Goal: Information Seeking & Learning: Find specific fact

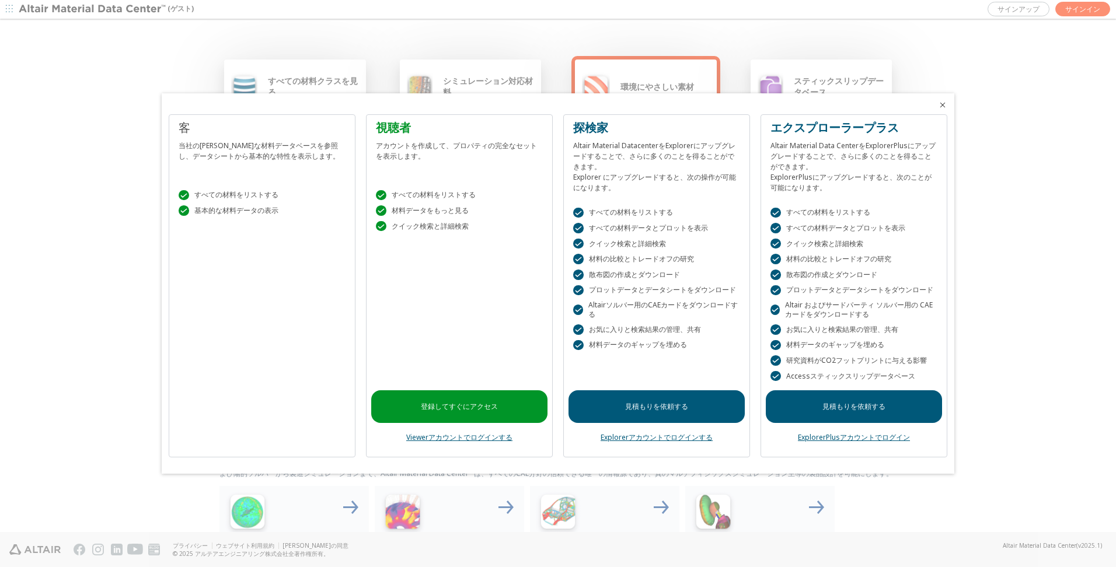
click at [941, 106] on icon "閉める" at bounding box center [942, 104] width 9 height 9
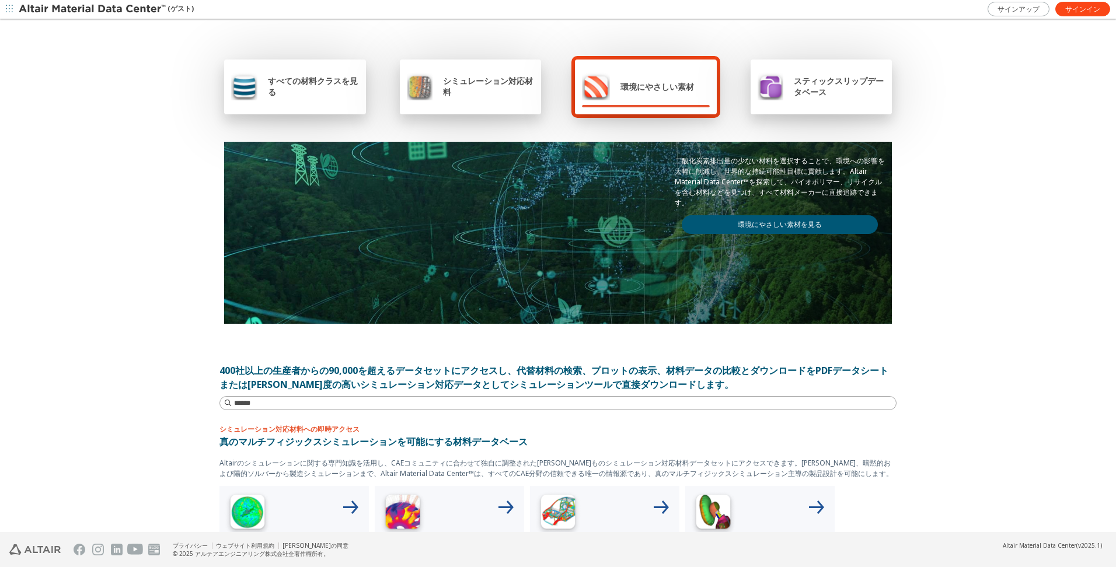
click at [506, 97] on div "シミュレーション対応材料" at bounding box center [471, 86] width 128 height 28
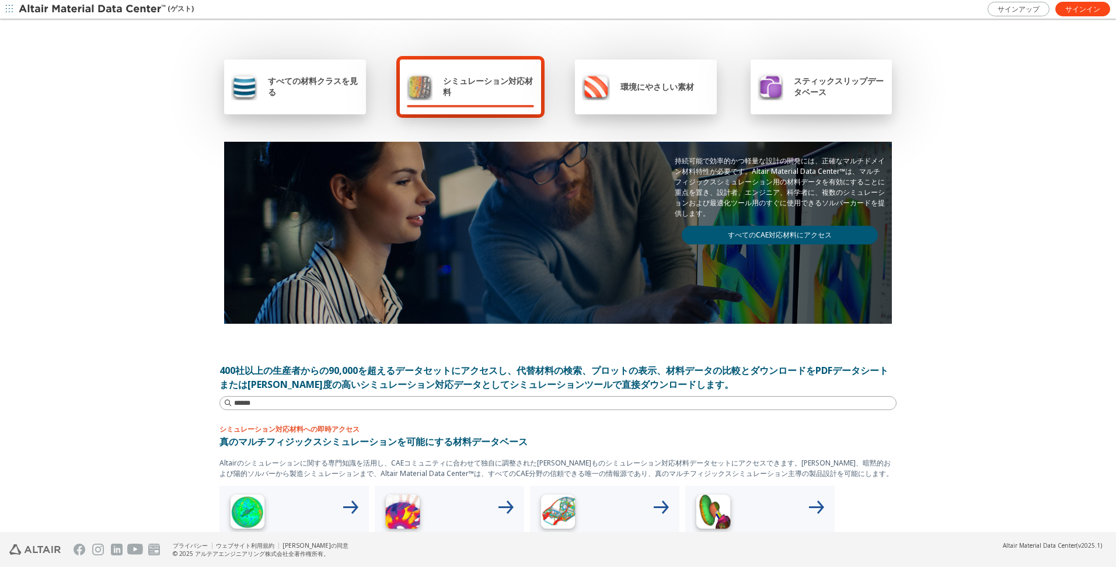
click at [469, 98] on div "シミュレーション対応材料" at bounding box center [471, 86] width 128 height 28
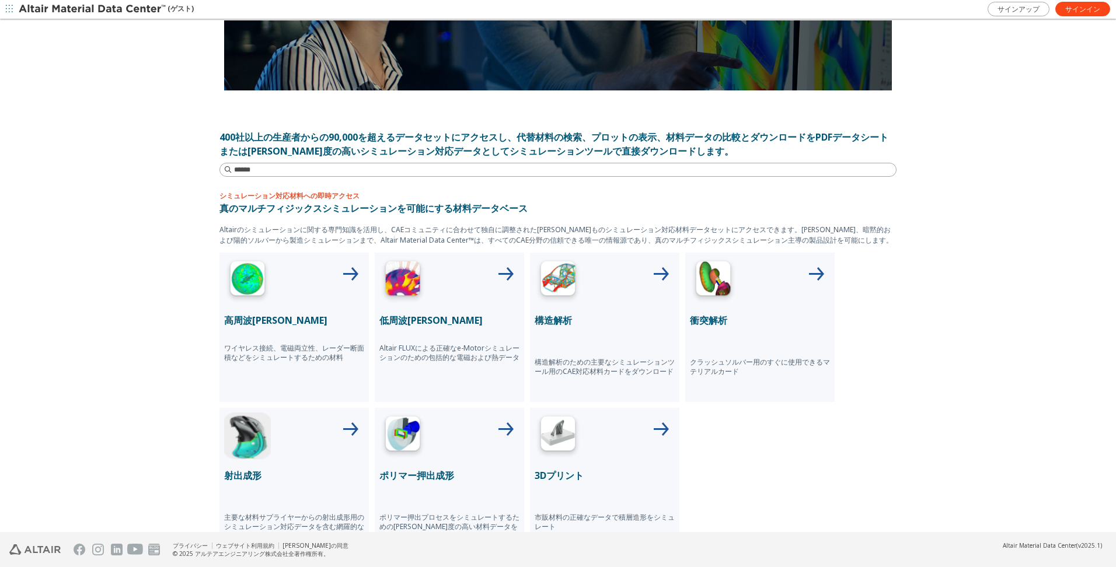
scroll to position [292, 0]
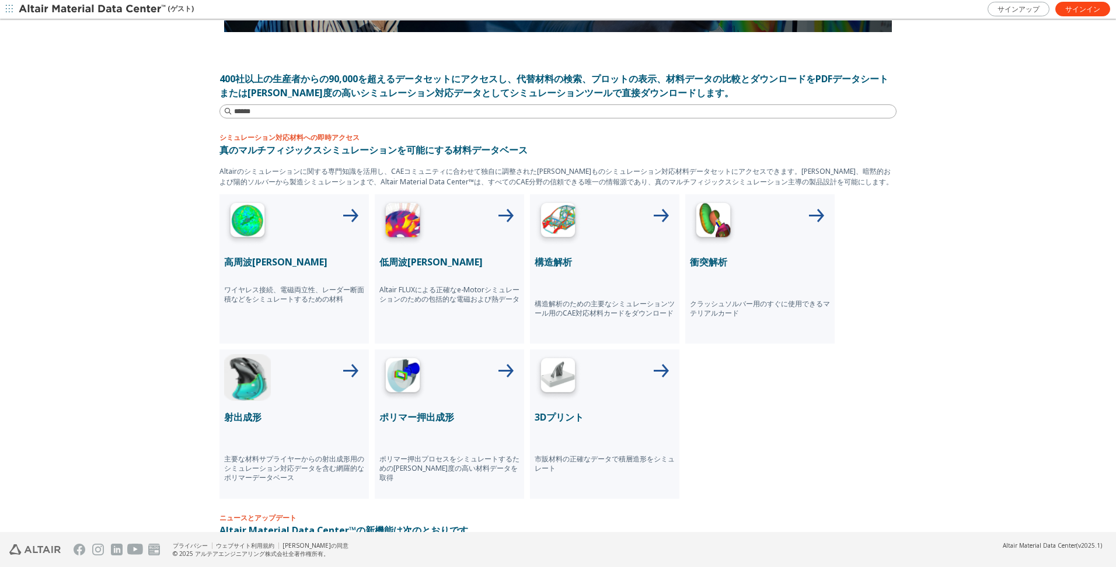
click at [661, 217] on icon at bounding box center [661, 217] width 28 height 28
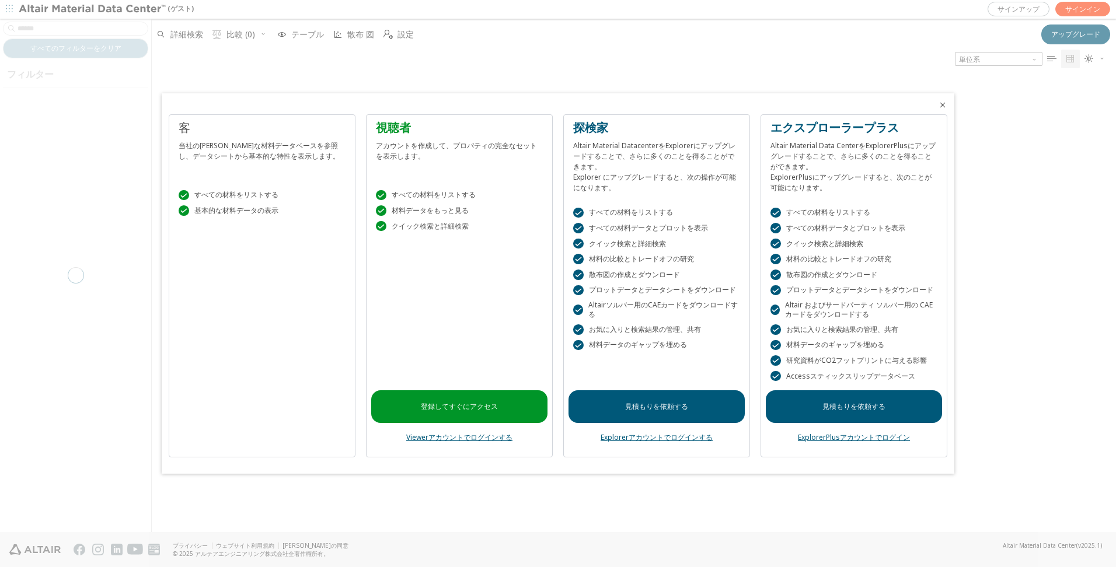
click at [938, 103] on icon "閉める" at bounding box center [942, 104] width 9 height 9
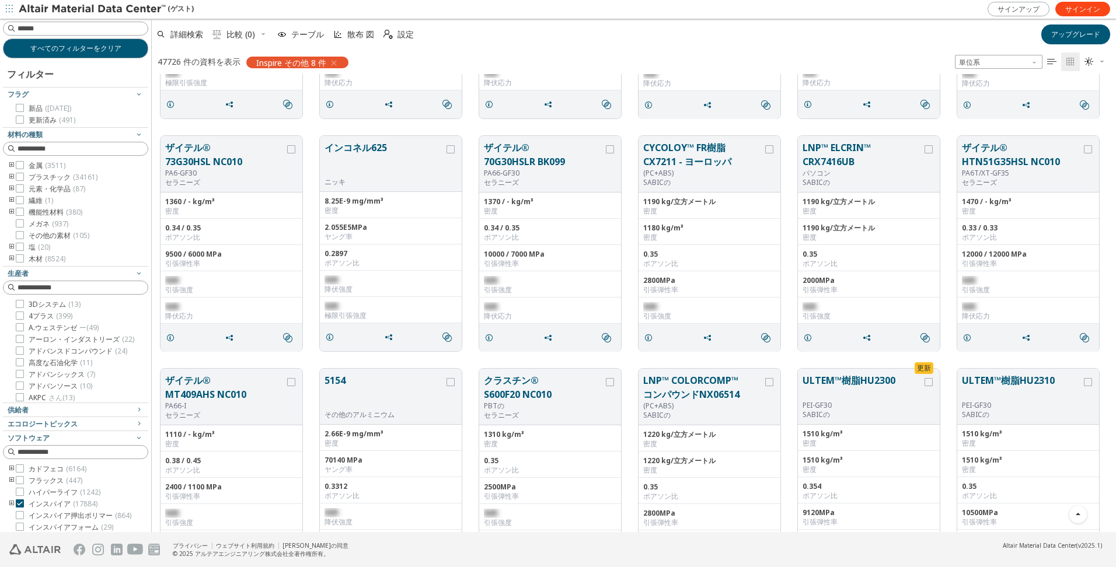
scroll to position [2335, 0]
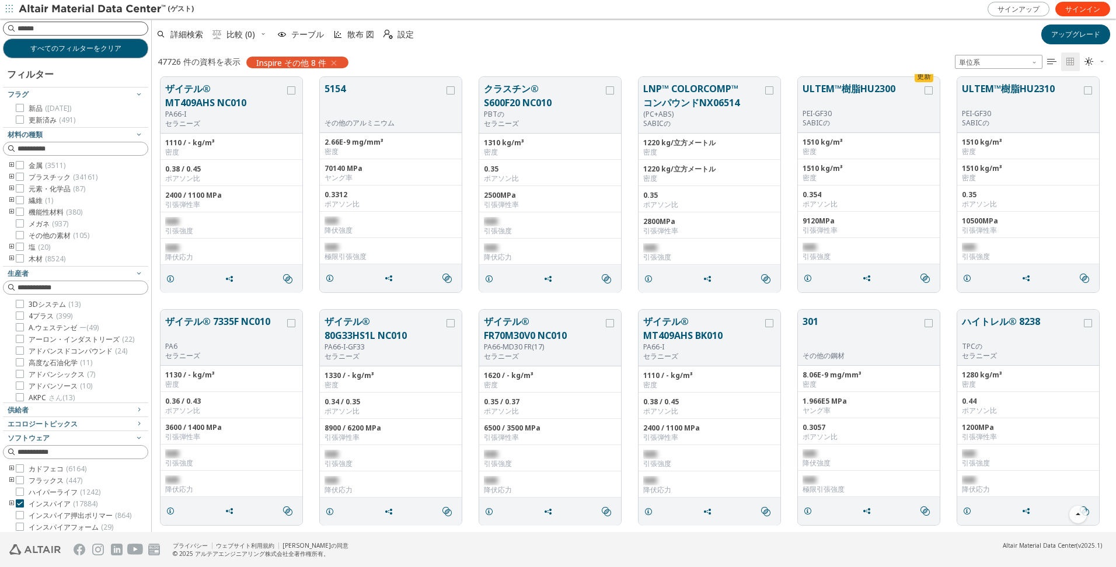
click at [66, 30] on input at bounding box center [83, 29] width 130 height 12
type input "*"
type input "***"
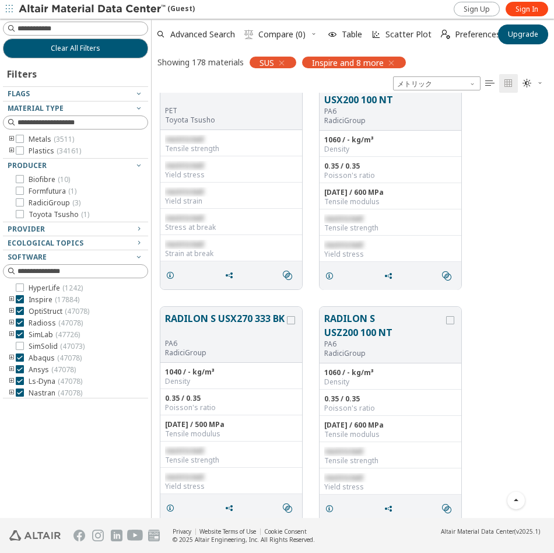
scroll to position [4465, 0]
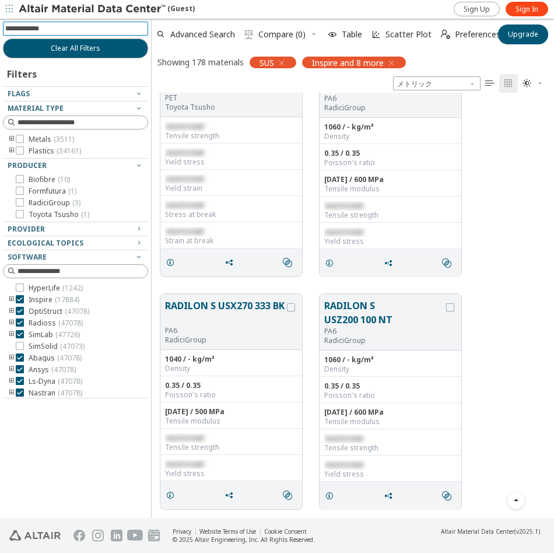
click at [72, 27] on input at bounding box center [76, 28] width 143 height 13
type input "****"
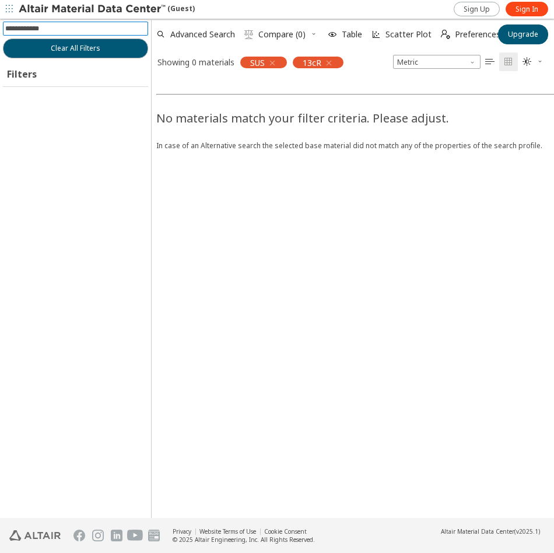
click at [56, 29] on input at bounding box center [76, 28] width 143 height 13
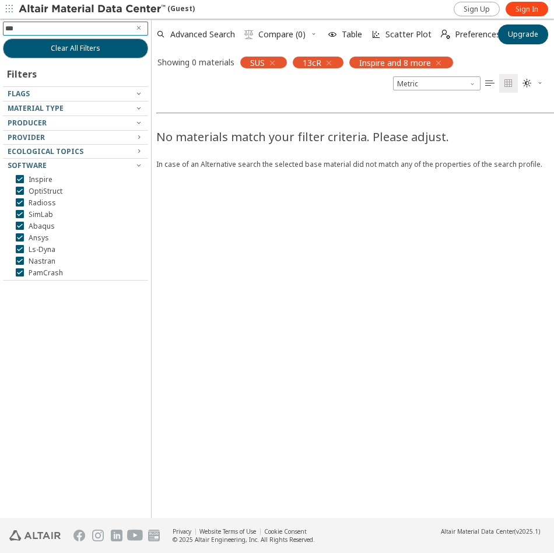
type input "****"
click at [497, 65] on icon "button" at bounding box center [495, 62] width 9 height 9
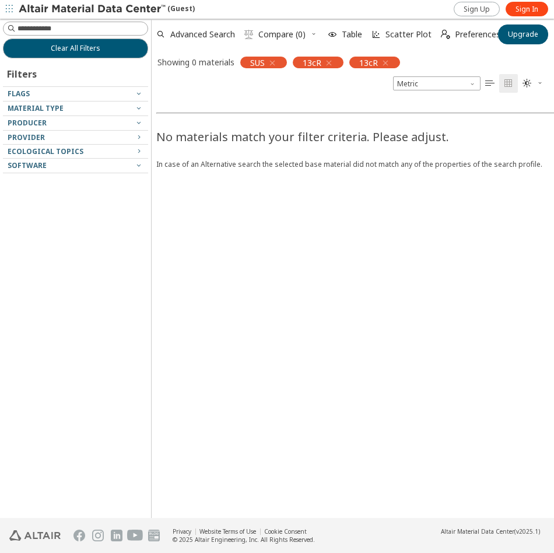
click at [390, 65] on icon "button" at bounding box center [385, 62] width 9 height 9
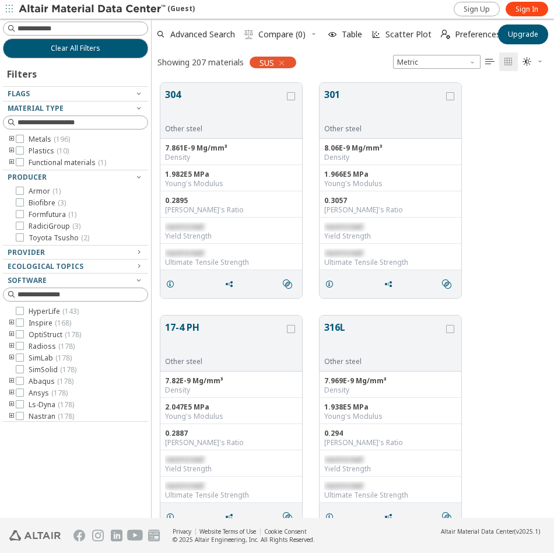
scroll to position [435, 394]
click at [58, 26] on input at bounding box center [83, 29] width 130 height 12
type input "****"
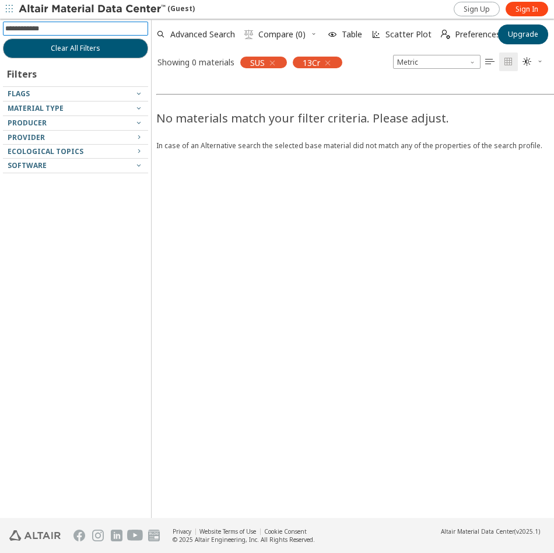
click at [270, 61] on icon "button" at bounding box center [272, 62] width 9 height 9
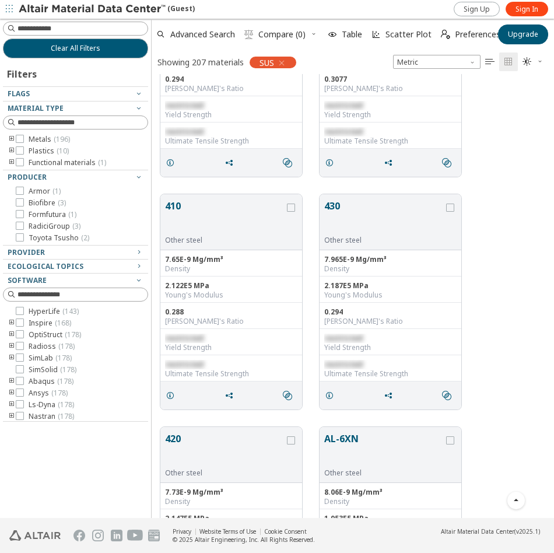
scroll to position [2218, 0]
click at [333, 203] on button "430" at bounding box center [384, 216] width 120 height 37
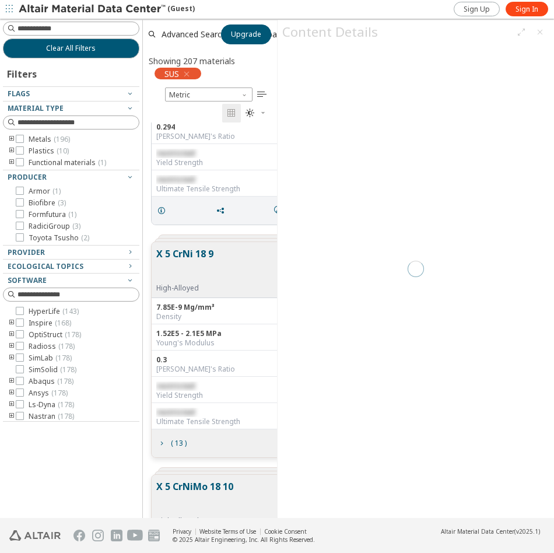
scroll to position [387, 126]
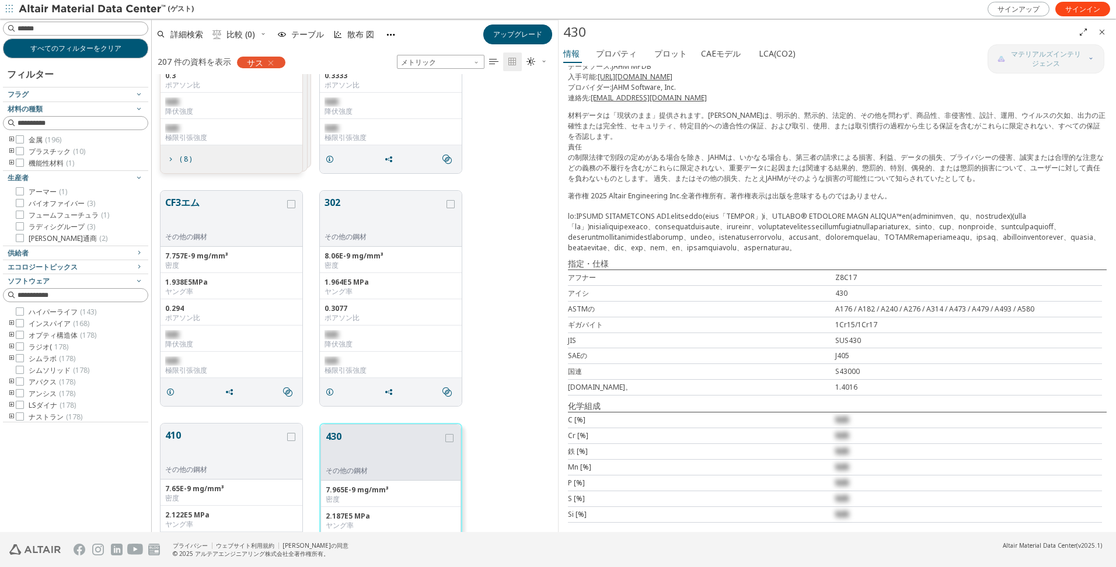
scroll to position [1754, 0]
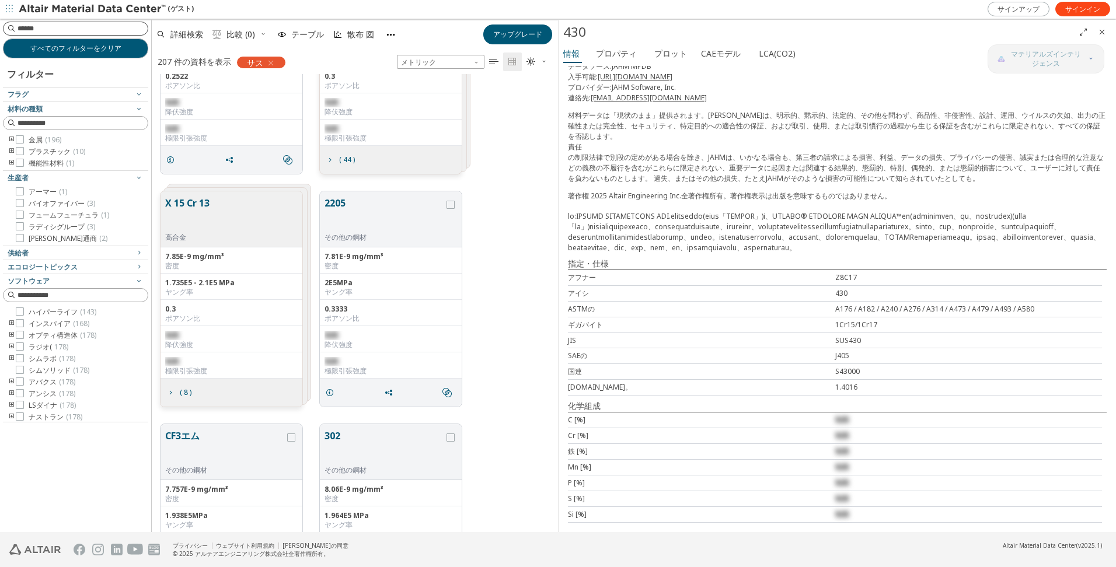
click at [113, 29] on input at bounding box center [83, 29] width 130 height 12
type input "***"
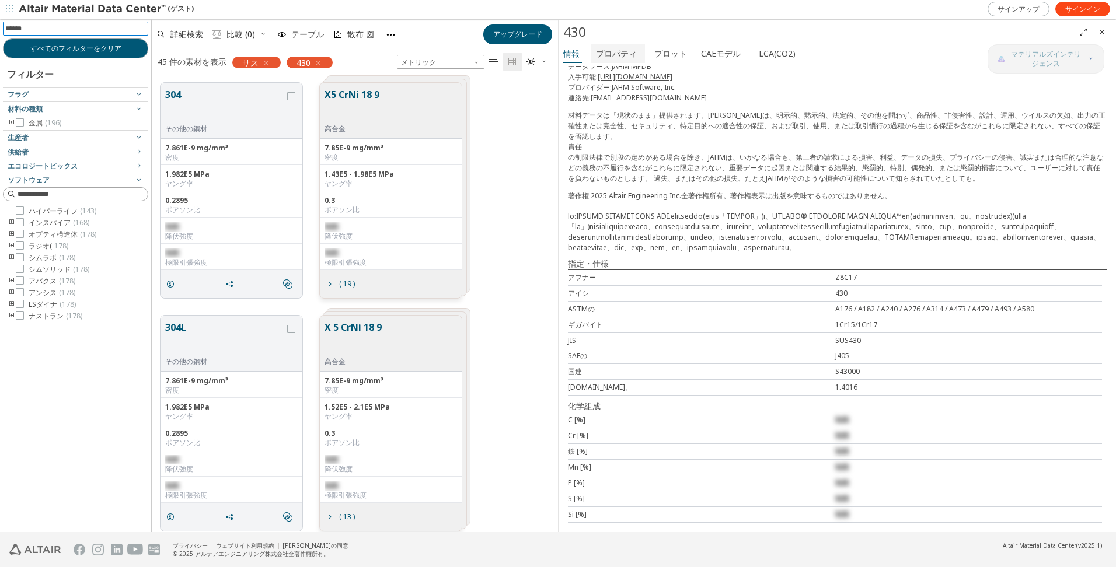
click at [554, 54] on font "プロパティ" at bounding box center [616, 53] width 41 height 11
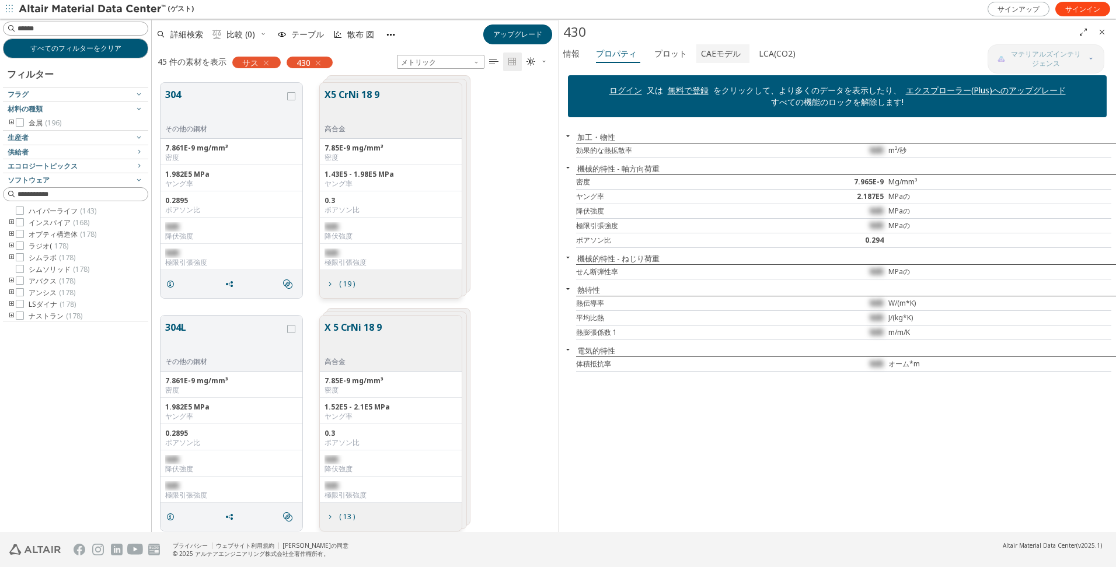
click at [554, 54] on font "CAEモデル" at bounding box center [721, 53] width 40 height 11
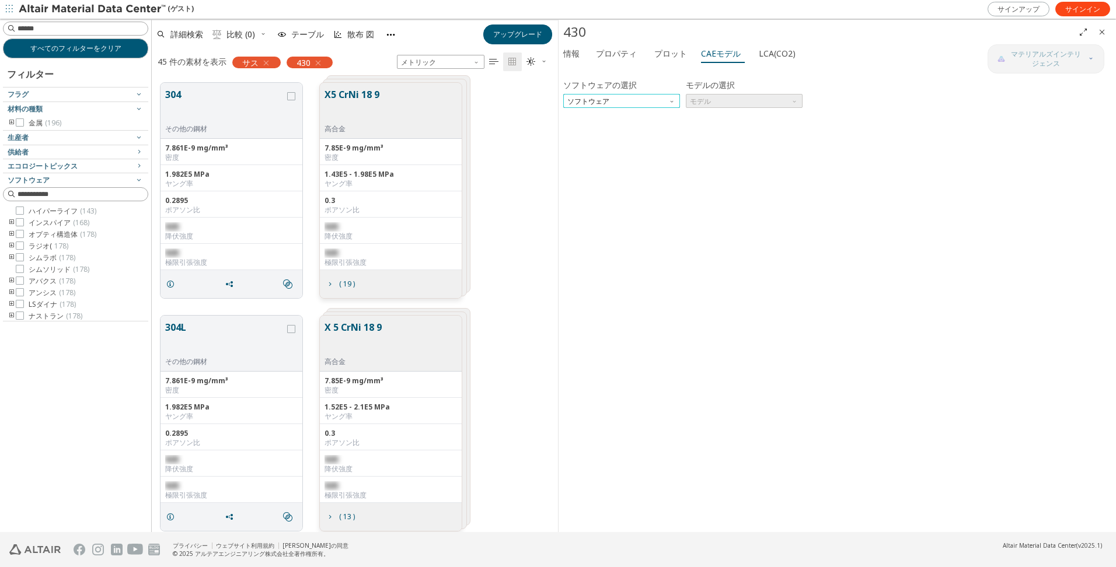
click at [554, 97] on span "ソフトウェア" at bounding box center [621, 101] width 117 height 14
click at [554, 238] on span "パムクラッシュ" at bounding box center [592, 241] width 49 height 9
click at [554, 99] on span "モデル" at bounding box center [744, 101] width 117 height 14
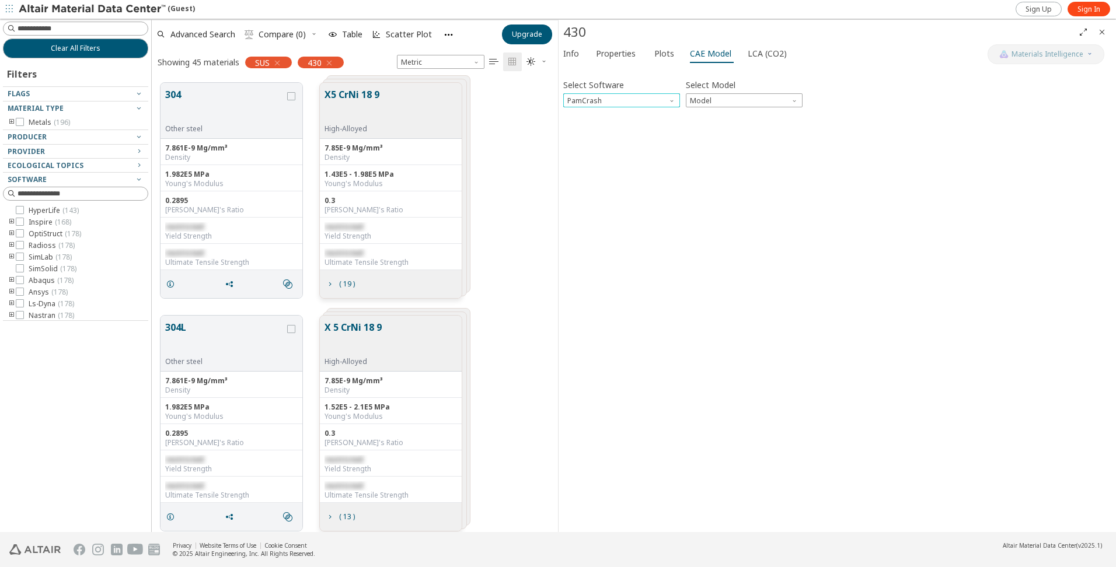
click at [554, 100] on span "Software" at bounding box center [672, 97] width 9 height 9
click at [554, 97] on span "Model" at bounding box center [744, 100] width 117 height 14
click at [554, 130] on span "Mat103" at bounding box center [703, 128] width 25 height 9
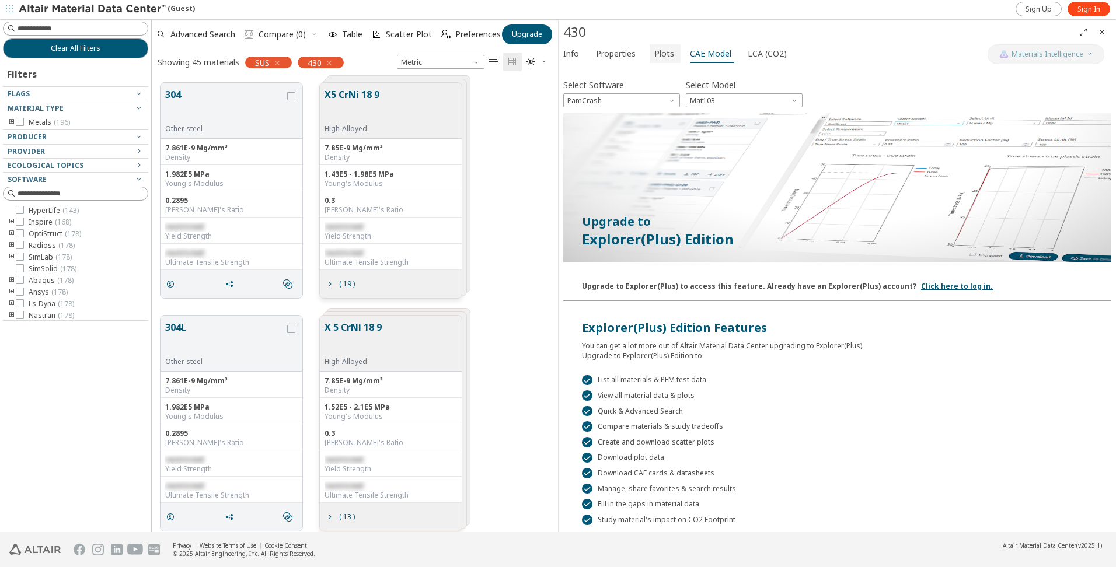
click at [554, 56] on font "Plots" at bounding box center [664, 53] width 20 height 11
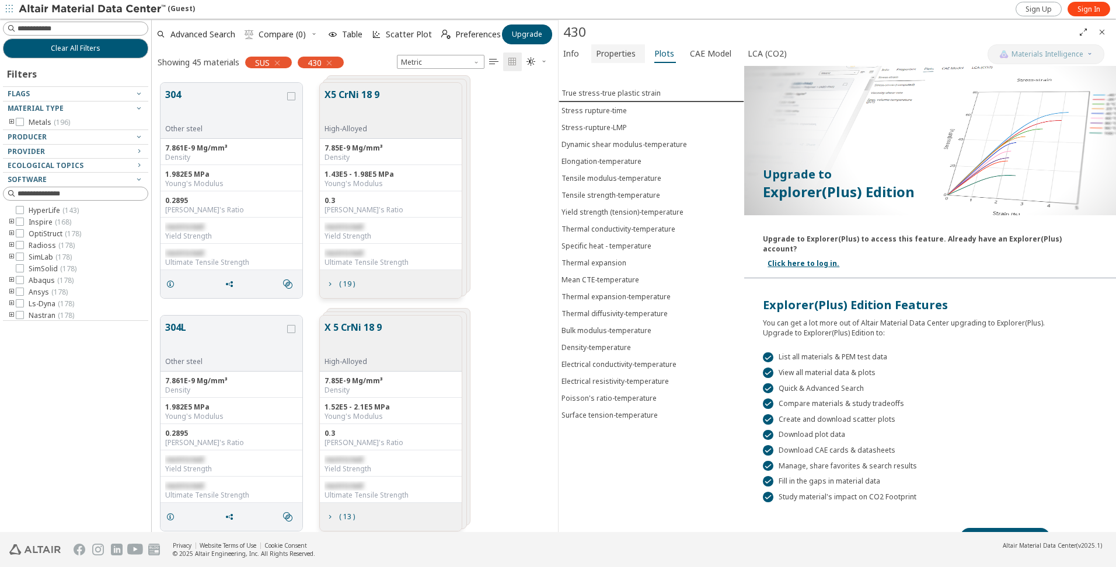
click at [554, 55] on font "Properties" at bounding box center [616, 53] width 40 height 11
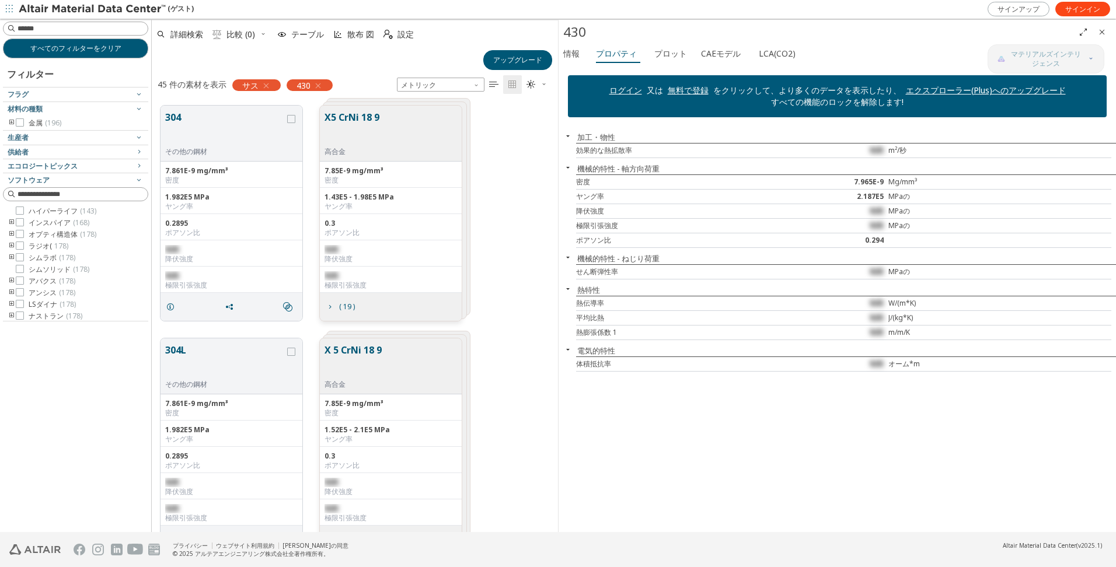
scroll to position [427, 397]
click at [554, 55] on font "CAEモデル" at bounding box center [721, 53] width 40 height 11
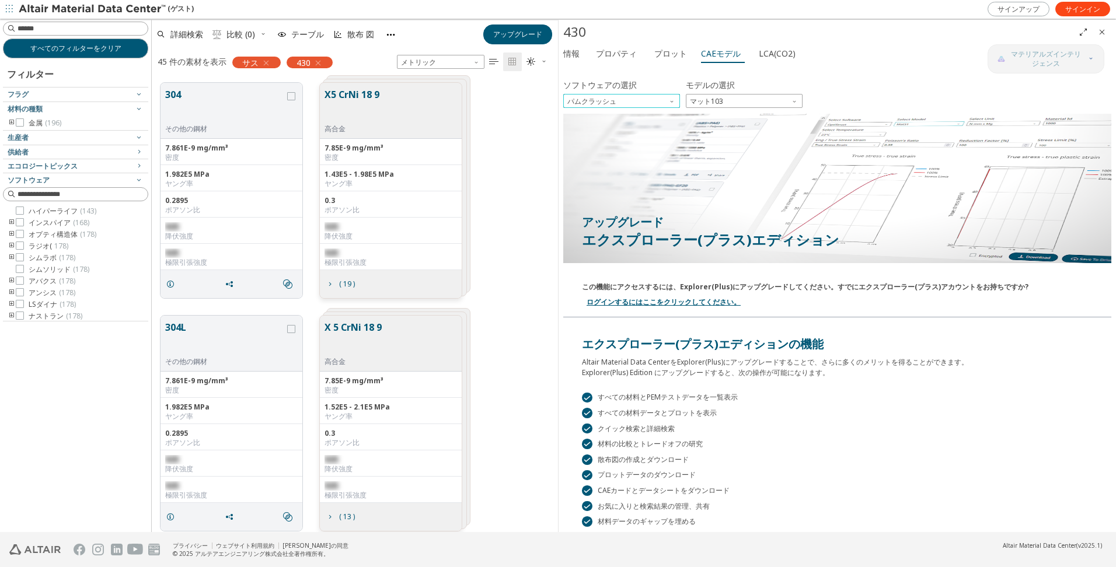
click at [554, 97] on span "ソフトウェア" at bounding box center [672, 98] width 9 height 9
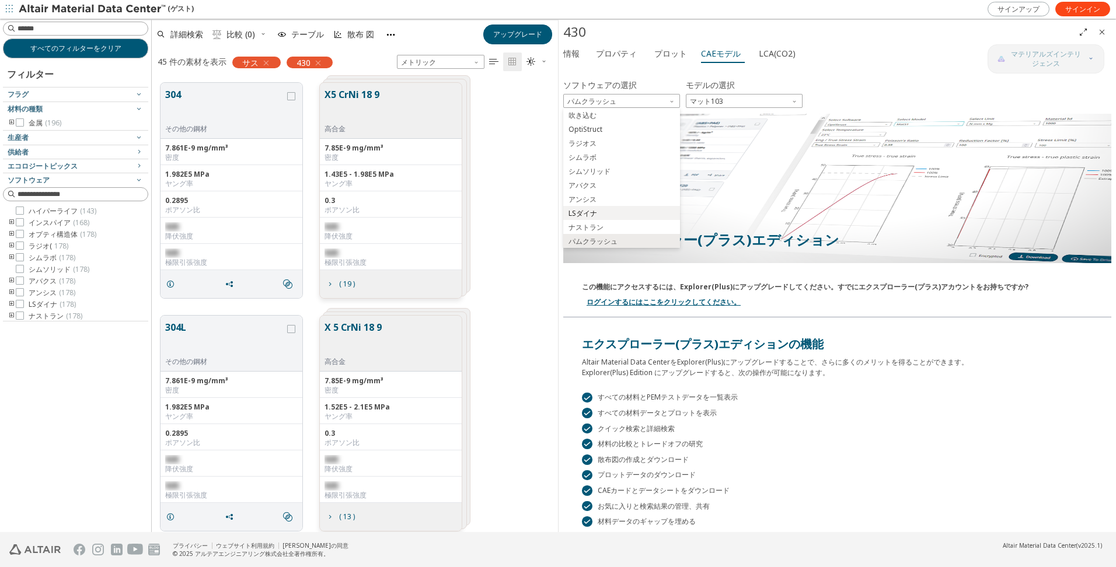
click at [554, 212] on span "LSダイナ" at bounding box center [582, 213] width 29 height 9
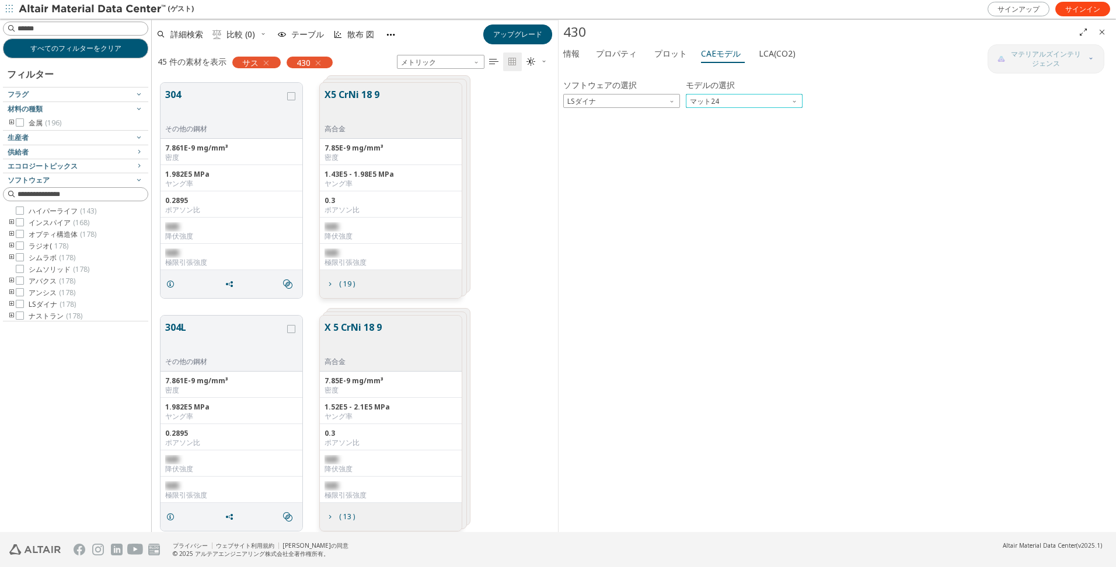
click at [554, 99] on span "モデル" at bounding box center [795, 98] width 9 height 9
click at [554, 114] on span "マット1" at bounding box center [743, 115] width 107 height 8
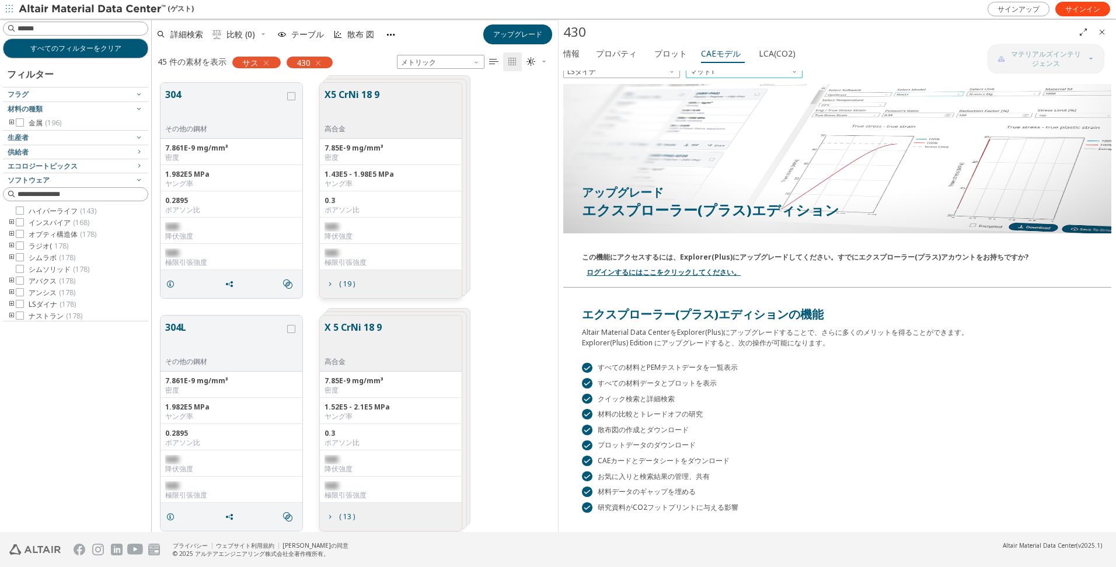
scroll to position [0, 0]
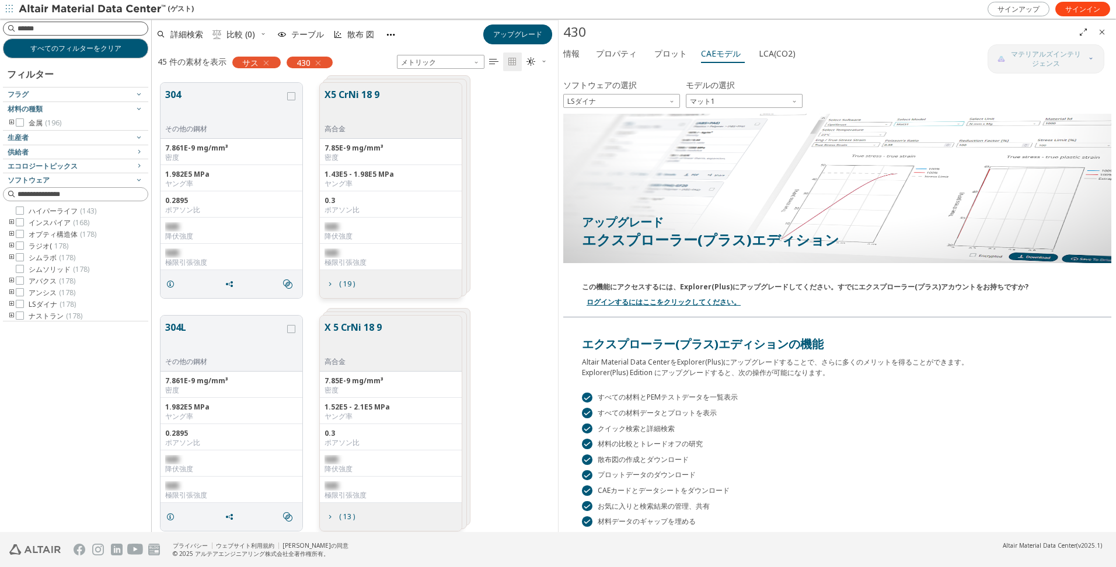
drag, startPoint x: 78, startPoint y: 26, endPoint x: 88, endPoint y: 30, distance: 10.5
click at [78, 26] on input at bounding box center [83, 29] width 130 height 12
type input "*"
type input "****"
click at [271, 59] on div "サス" at bounding box center [256, 63] width 48 height 12
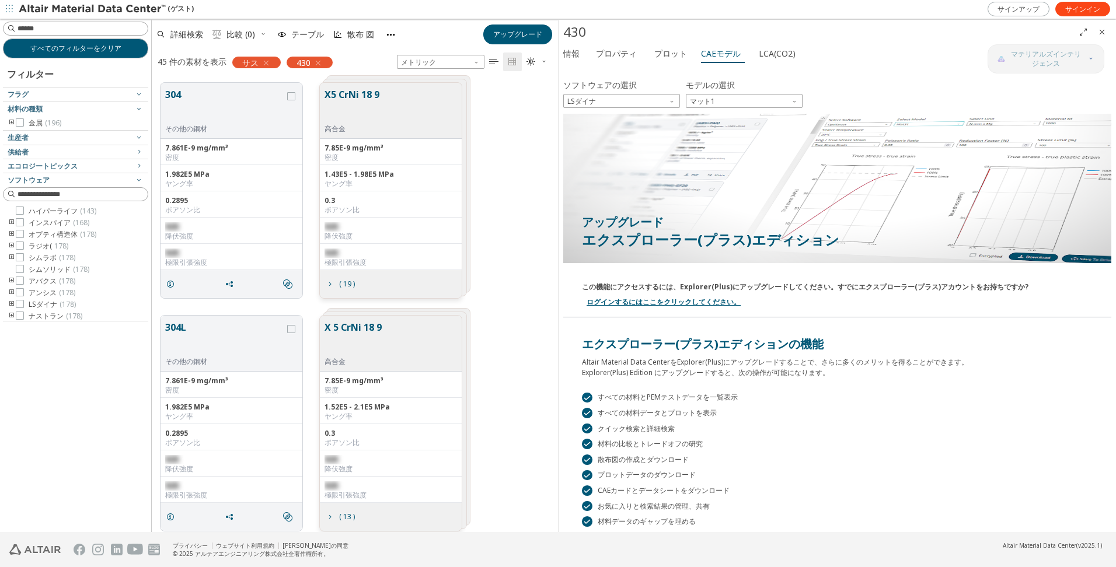
click at [267, 61] on icon "button" at bounding box center [265, 62] width 9 height 9
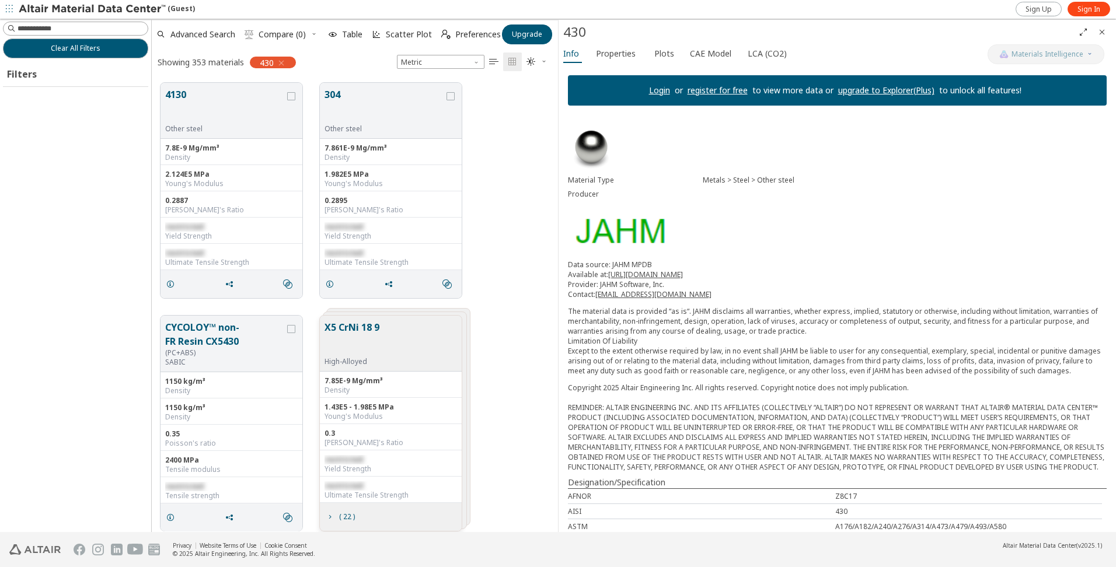
scroll to position [449, 397]
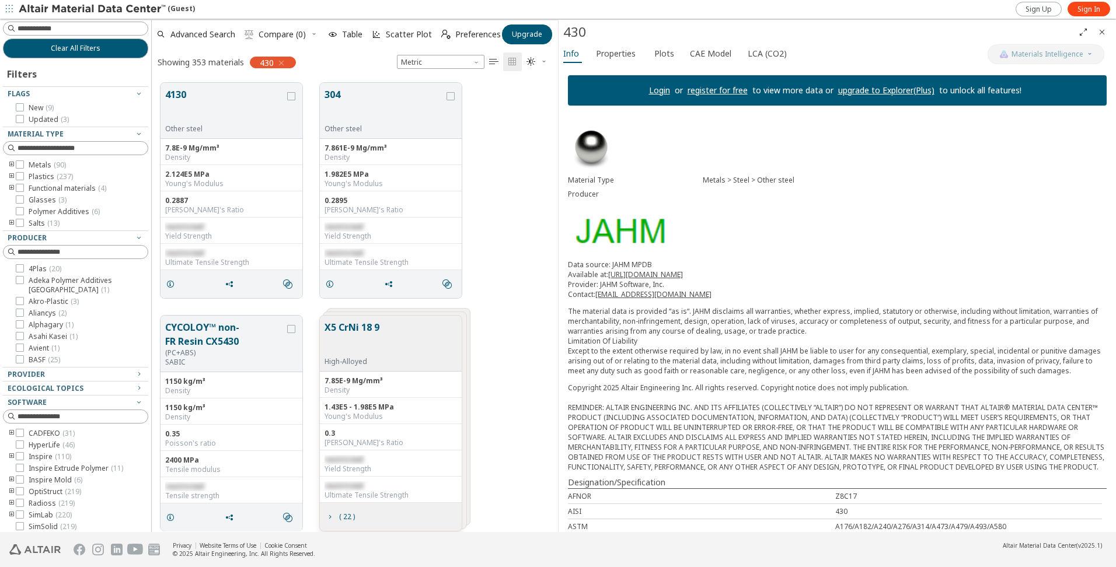
click at [282, 63] on icon "button" at bounding box center [281, 62] width 9 height 9
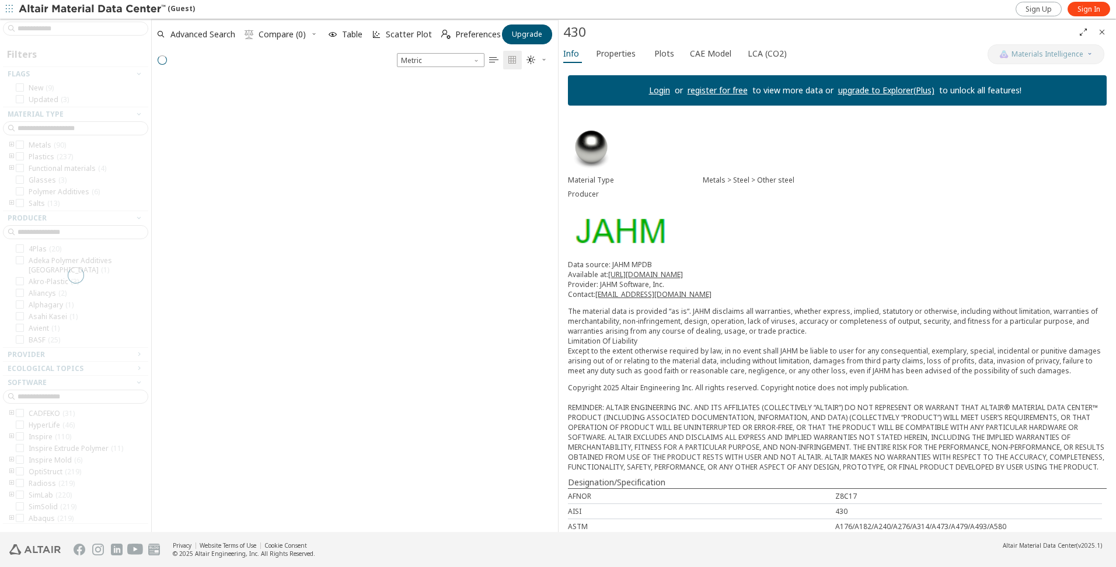
scroll to position [451, 397]
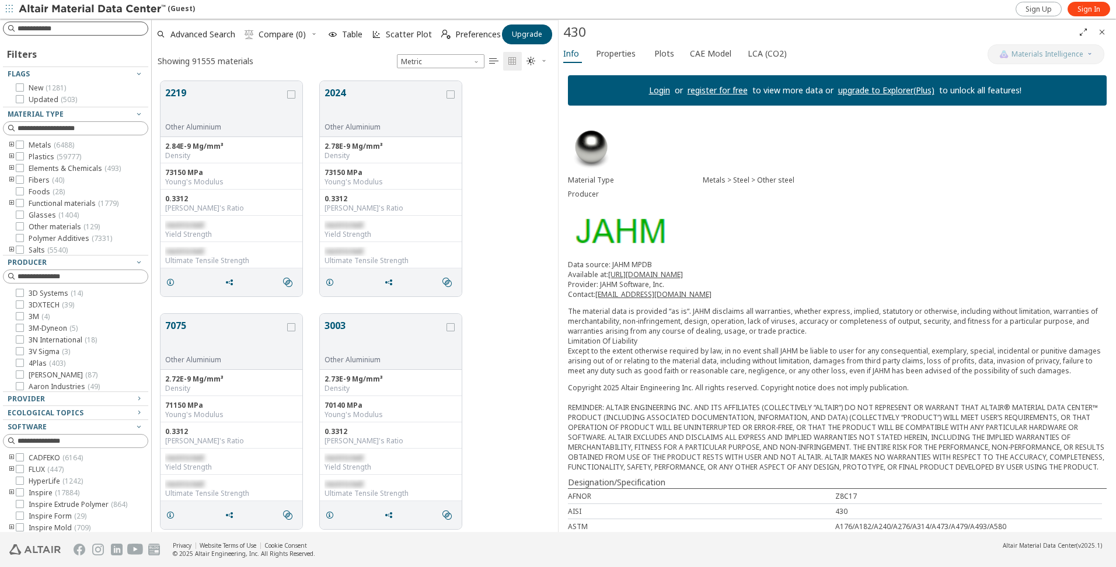
click at [88, 29] on input at bounding box center [83, 29] width 130 height 12
type input "****"
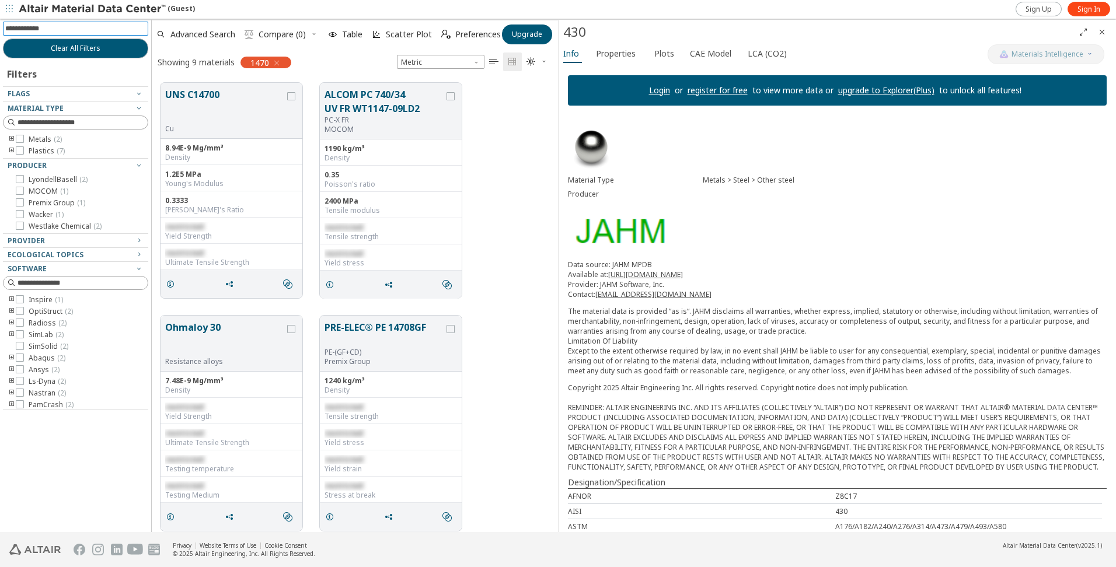
click at [97, 29] on input at bounding box center [76, 28] width 143 height 13
type input "***"
click at [277, 61] on icon "button" at bounding box center [276, 62] width 9 height 9
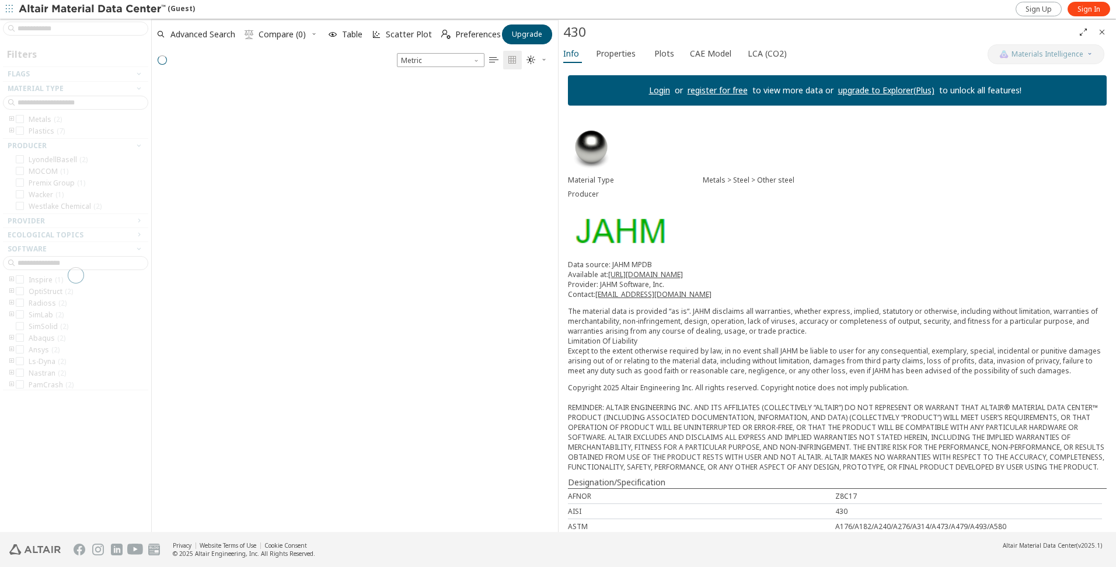
scroll to position [451, 397]
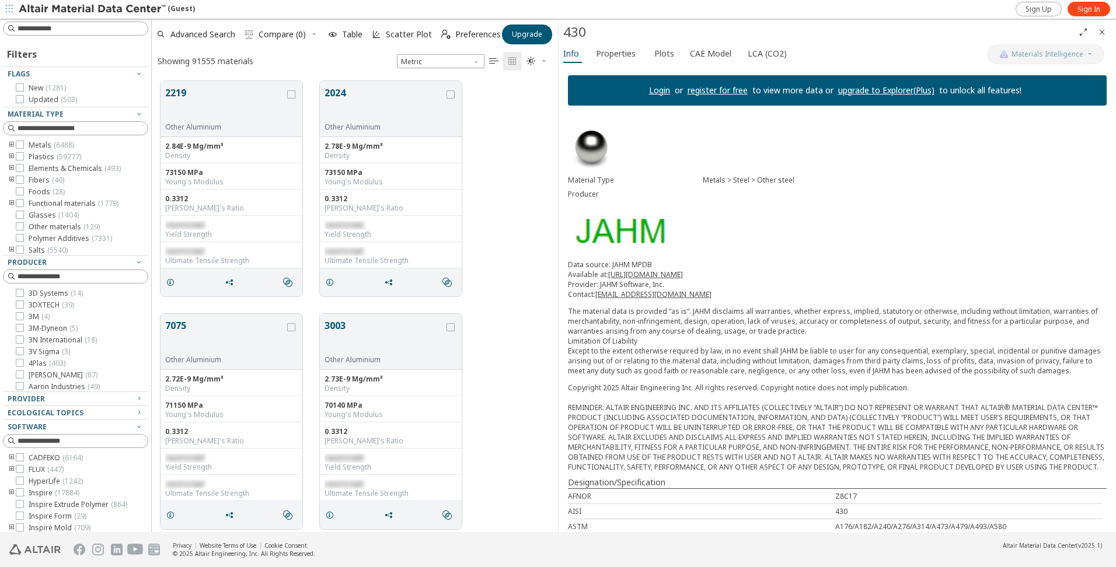
click at [105, 30] on input at bounding box center [83, 29] width 130 height 12
type input "***"
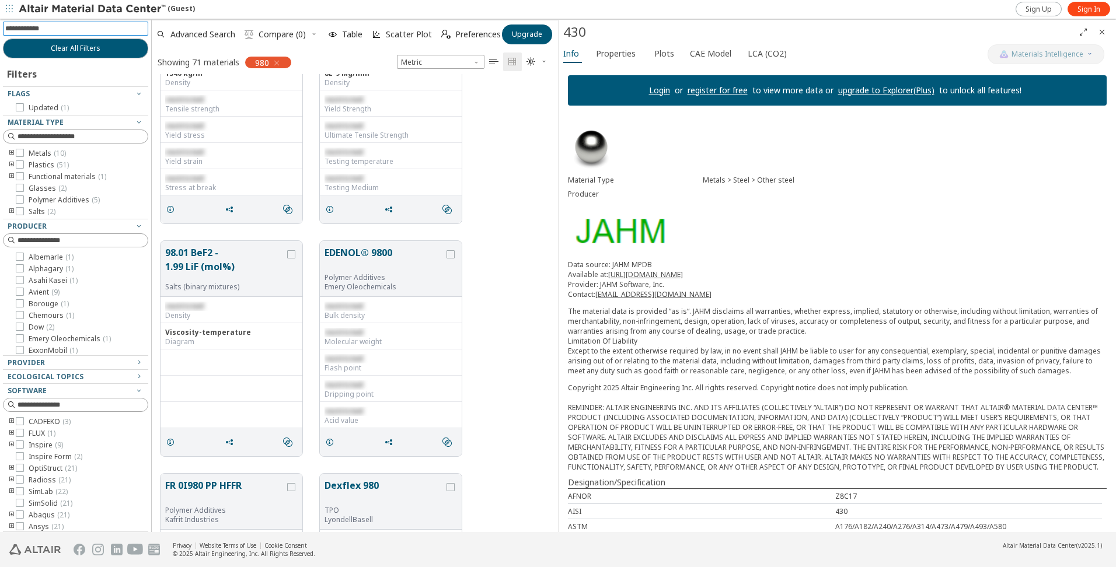
scroll to position [6420, 0]
